Goal: Task Accomplishment & Management: Use online tool/utility

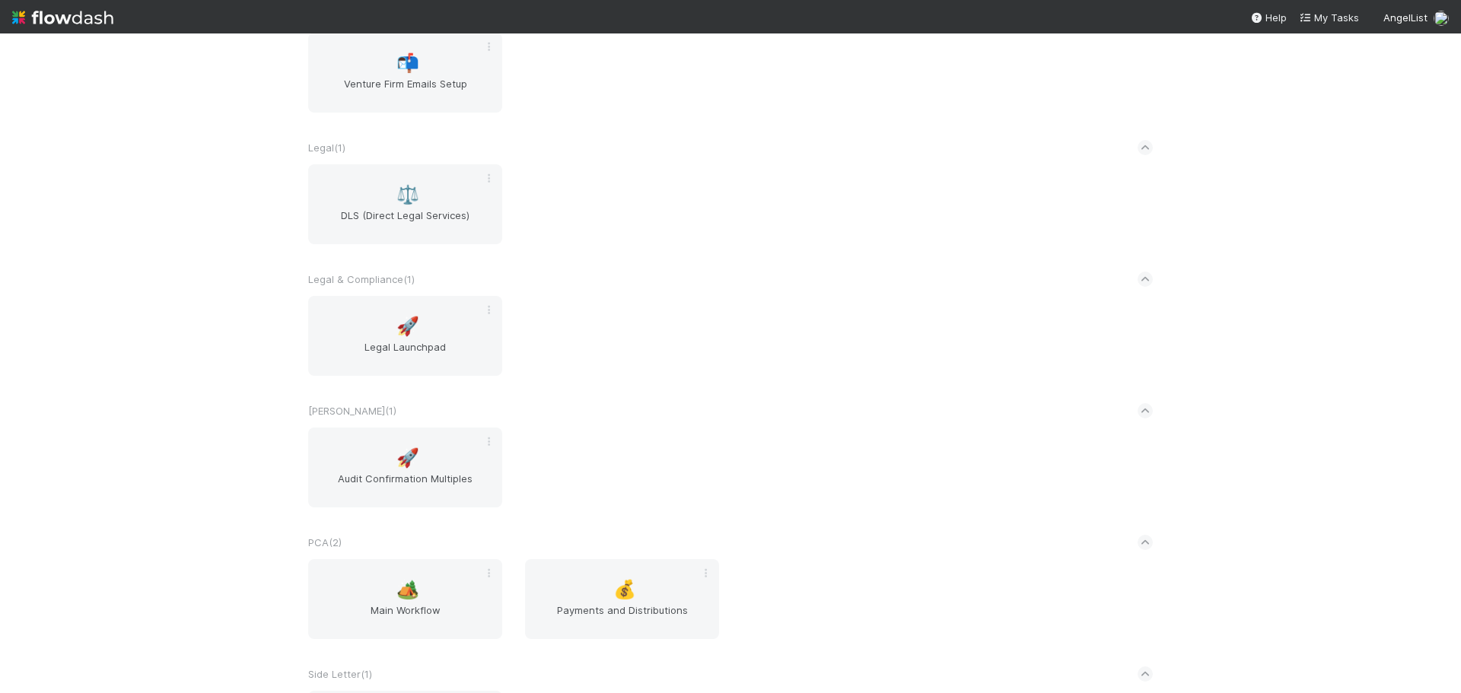
scroll to position [2207, 0]
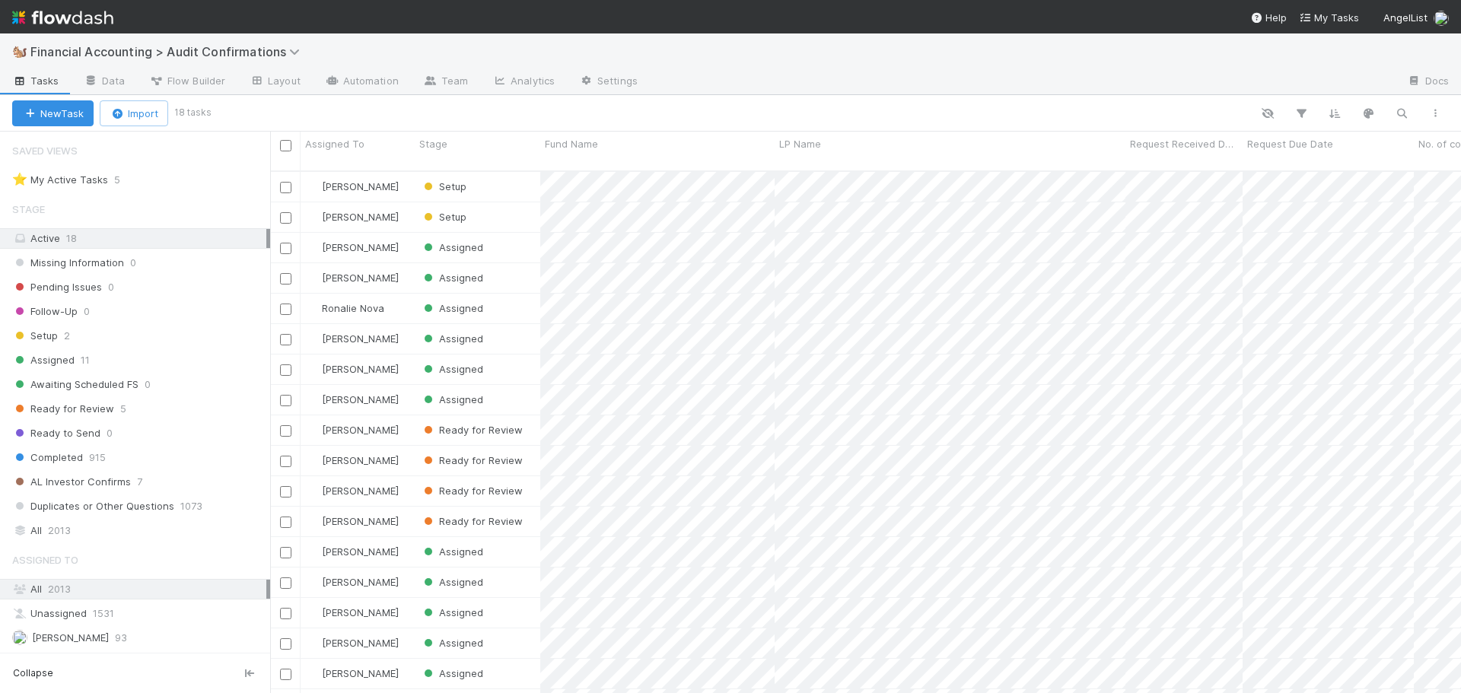
scroll to position [12, 12]
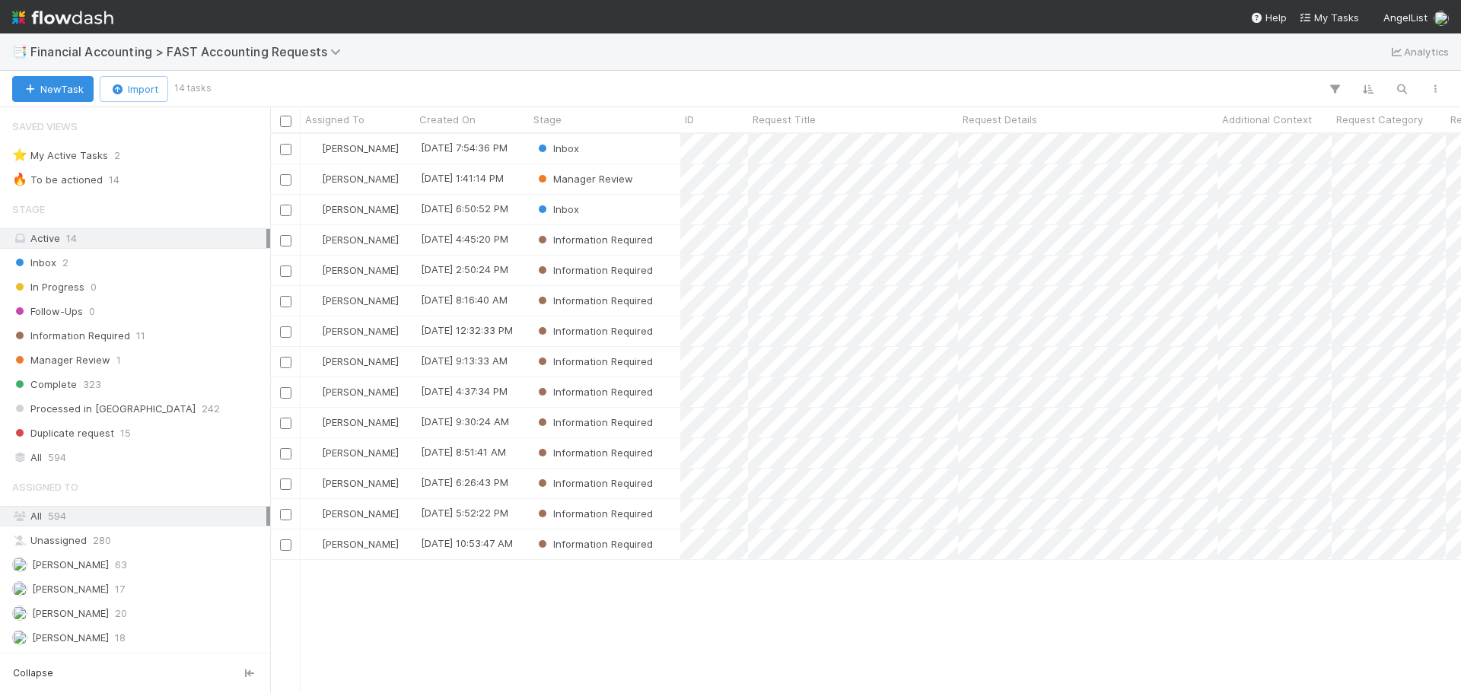
scroll to position [12, 12]
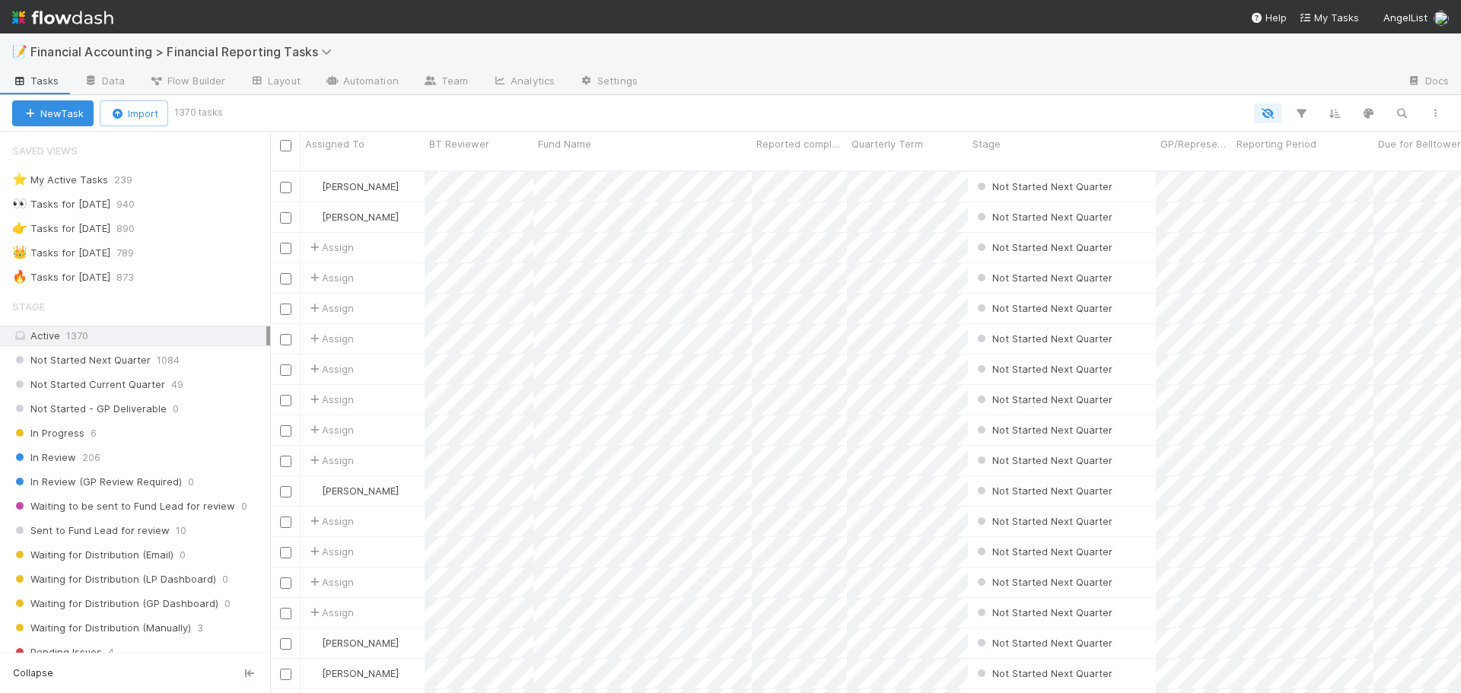
scroll to position [12, 12]
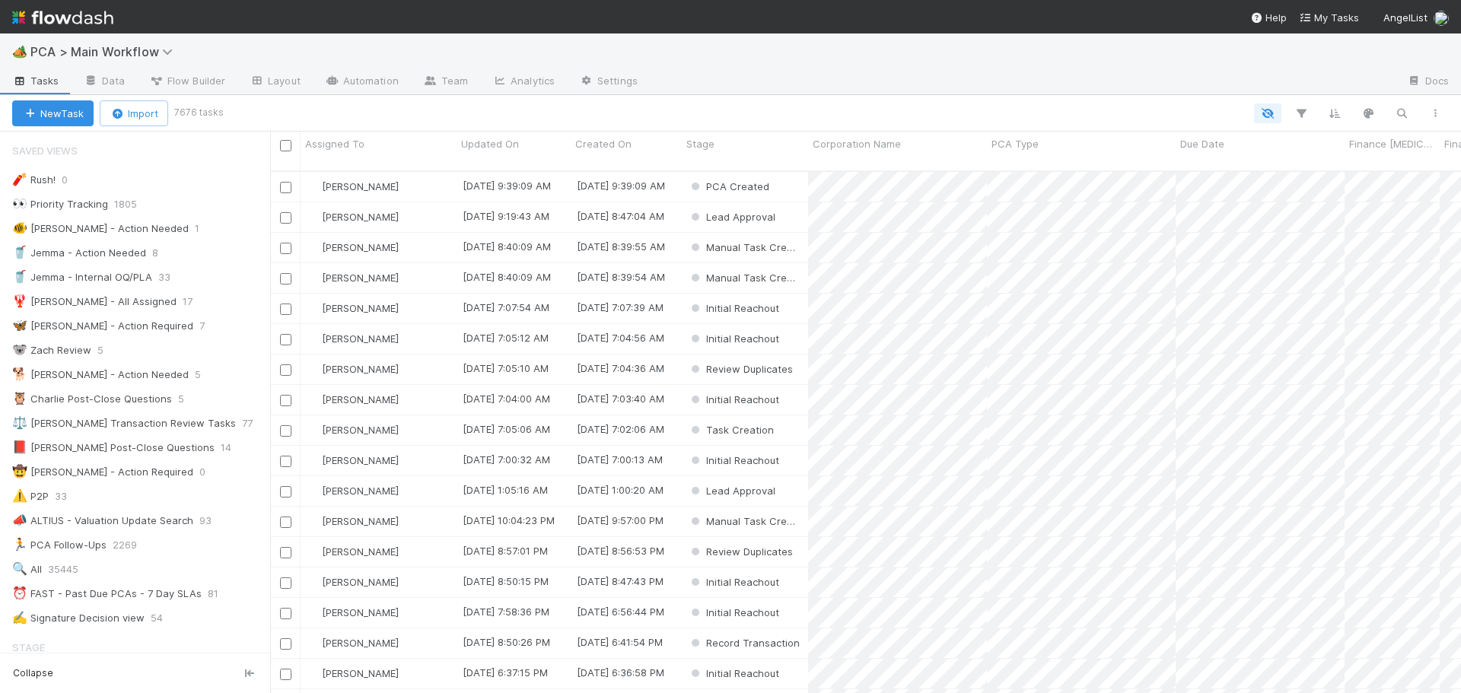
scroll to position [12, 12]
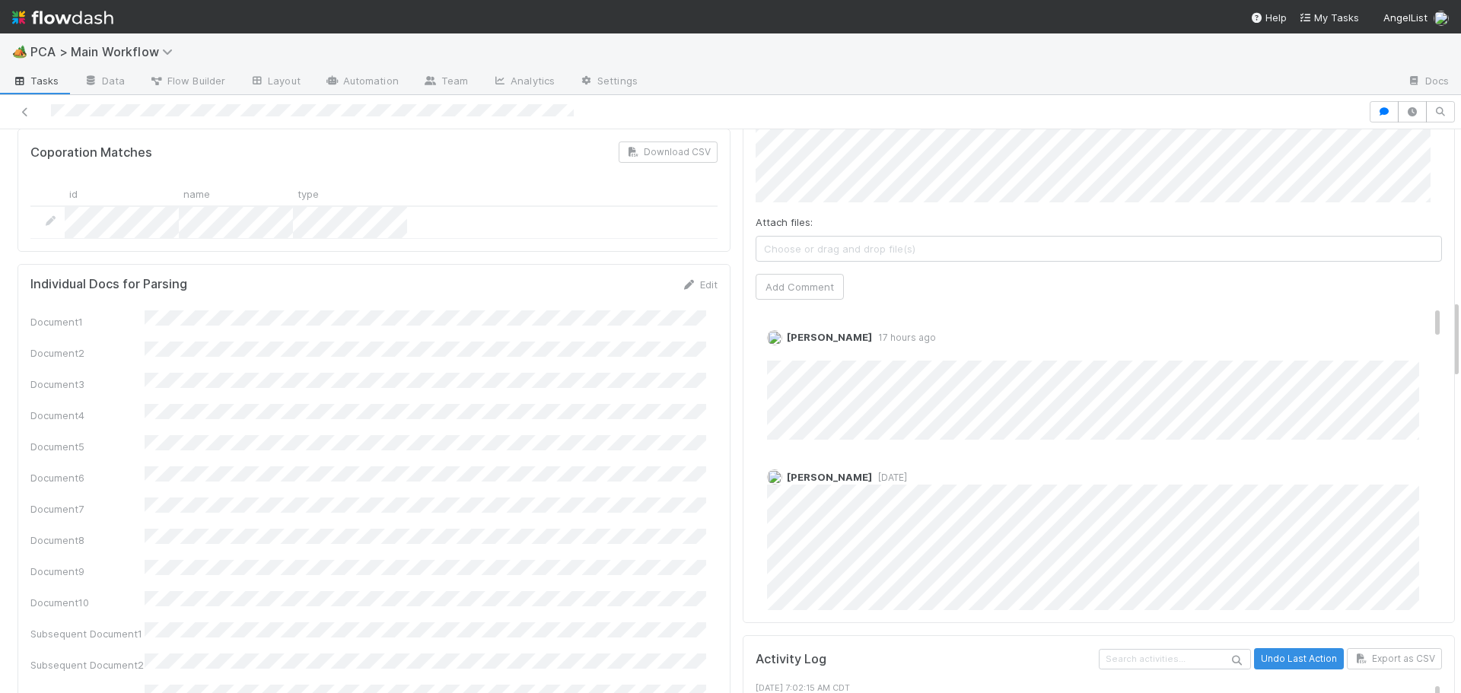
scroll to position [1218, 0]
